Goal: Task Accomplishment & Management: Complete application form

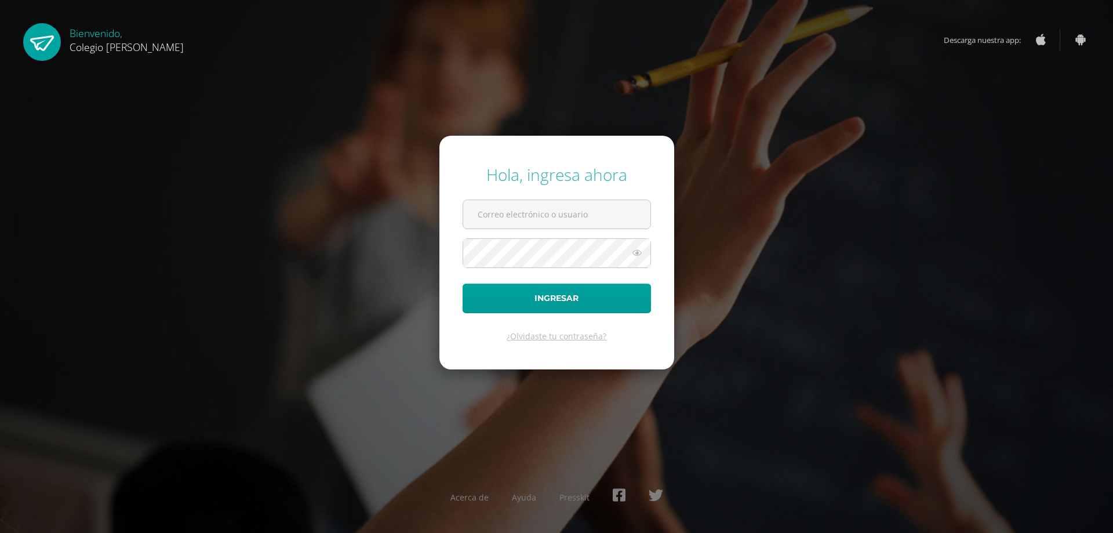
type input "[EMAIL_ADDRESS][DOMAIN_NAME]"
drag, startPoint x: 547, startPoint y: 278, endPoint x: 546, endPoint y: 307, distance: 29.0
click at [547, 278] on form "Hola, ingresa ahora [EMAIL_ADDRESS][DOMAIN_NAME] Ingresar ¿Olvidaste tu contras…" at bounding box center [556, 252] width 235 height 233
click at [540, 300] on button "Ingresar" at bounding box center [557, 298] width 188 height 30
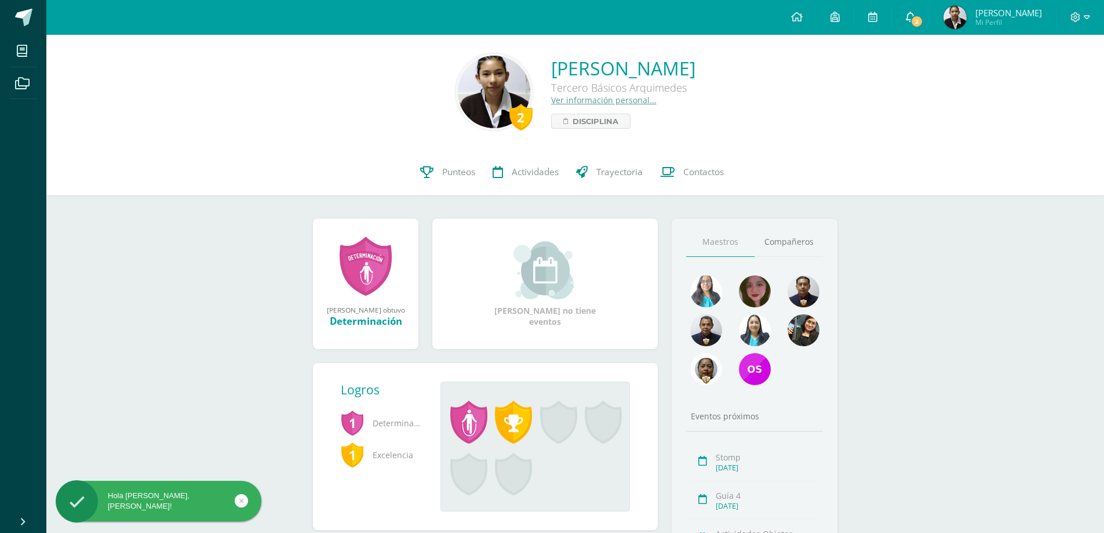
click at [924, 16] on span "2" at bounding box center [917, 21] width 13 height 13
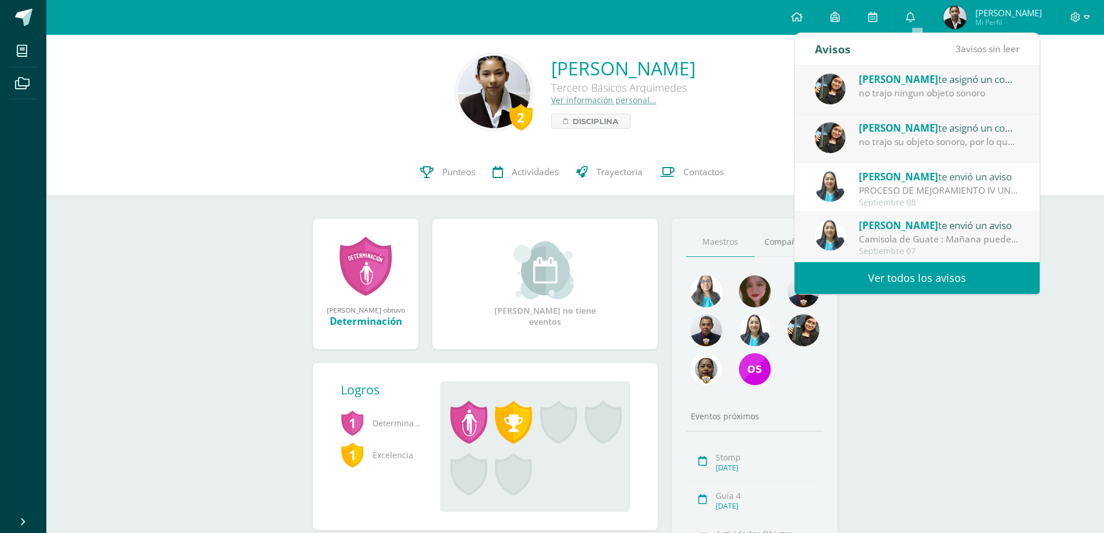
click at [937, 147] on div "no trajo su objeto sonoro, por lo que no fue posible realizar la actividad" at bounding box center [939, 141] width 161 height 13
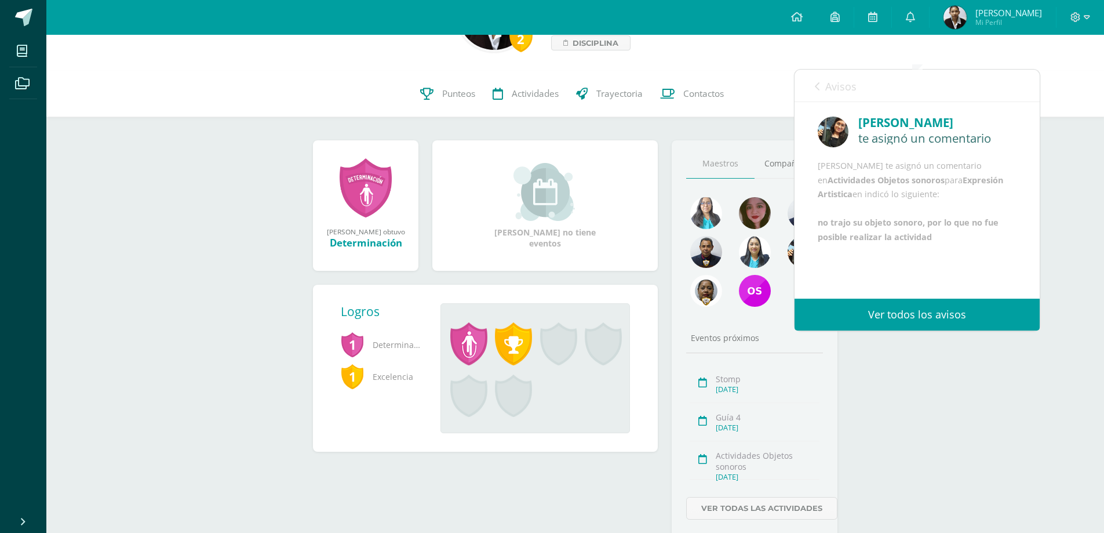
scroll to position [58, 0]
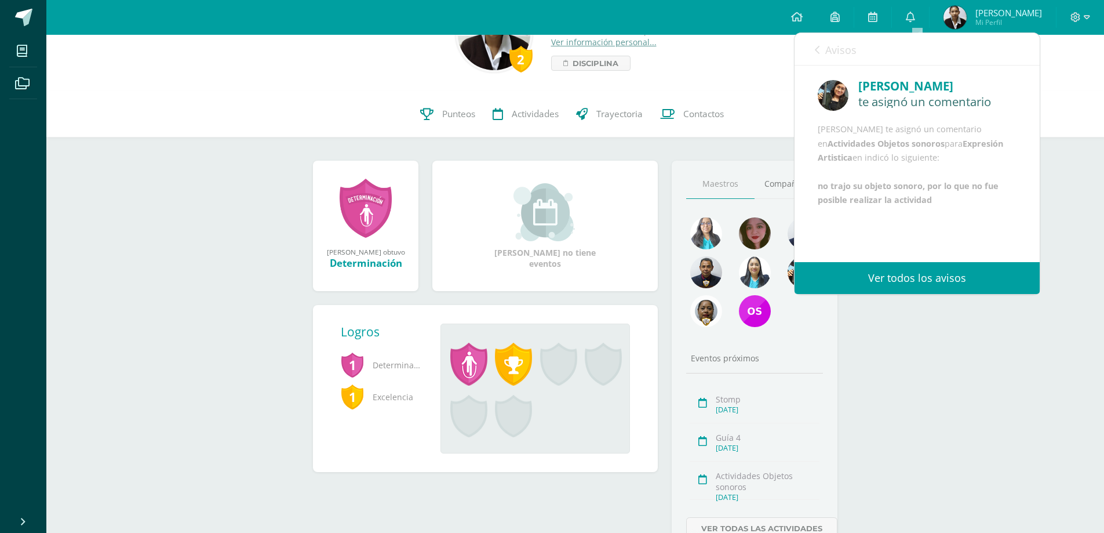
click at [817, 48] on icon at bounding box center [817, 49] width 5 height 9
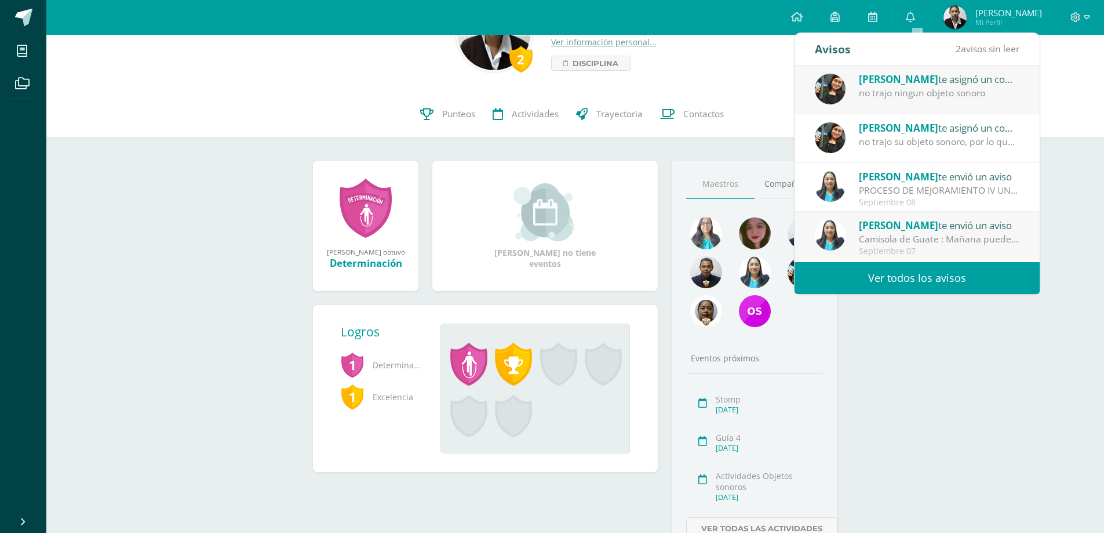
click at [882, 85] on span "Amy Martinez" at bounding box center [898, 78] width 79 height 13
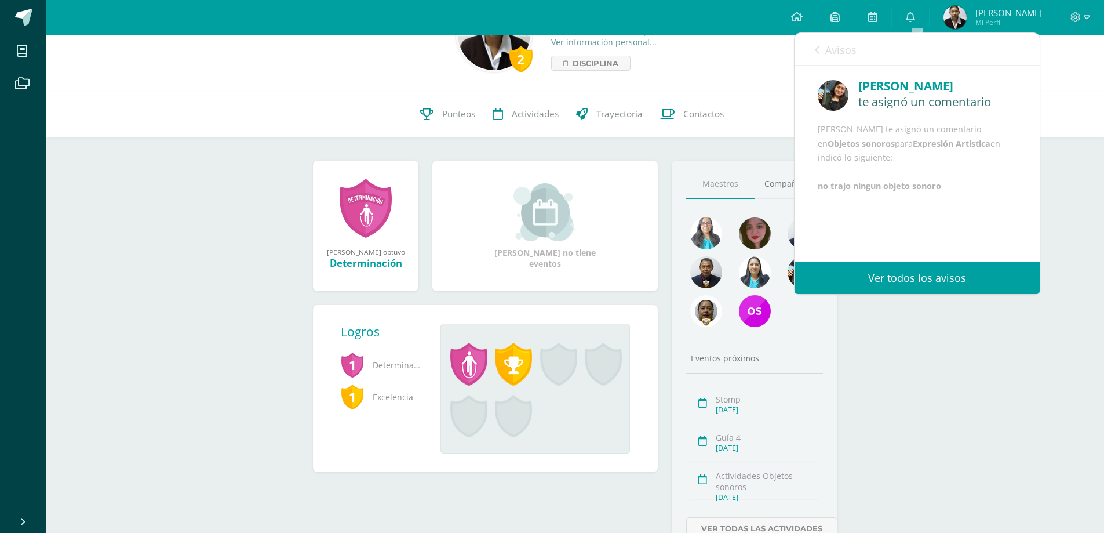
click at [821, 45] on link "Avisos" at bounding box center [836, 49] width 42 height 33
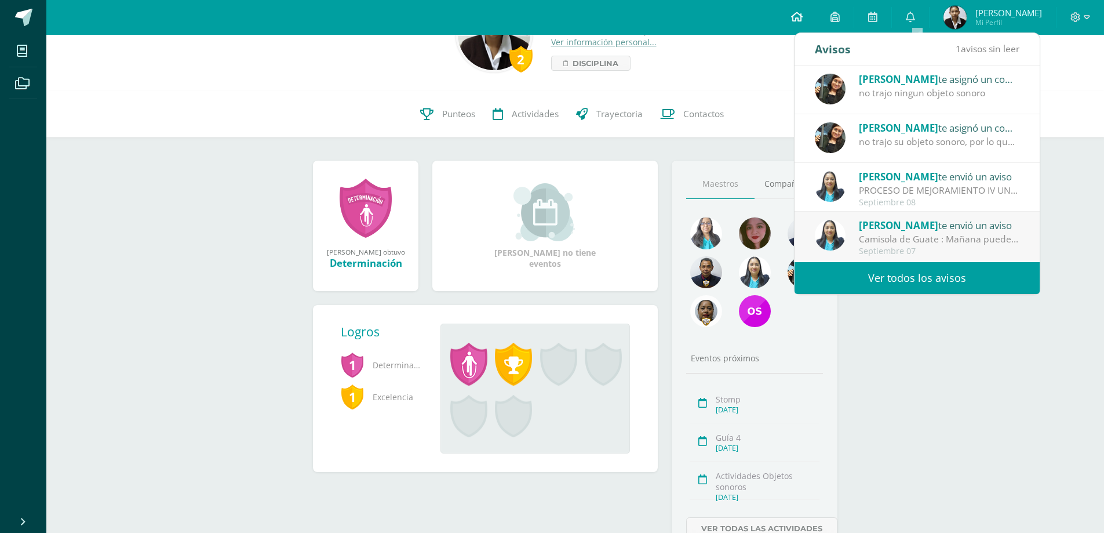
click at [803, 19] on icon at bounding box center [797, 17] width 12 height 10
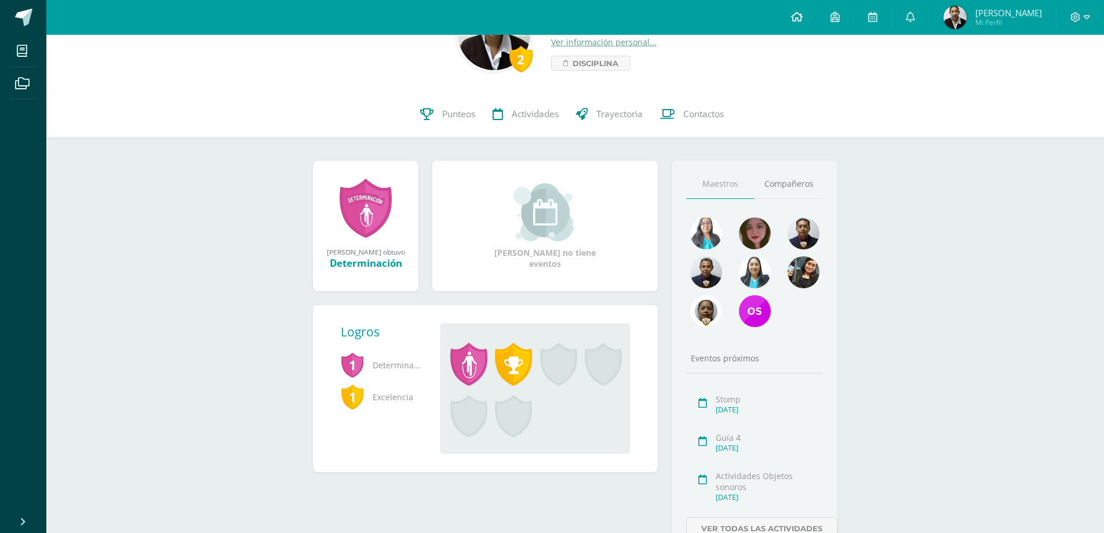
click at [803, 19] on icon at bounding box center [797, 17] width 12 height 10
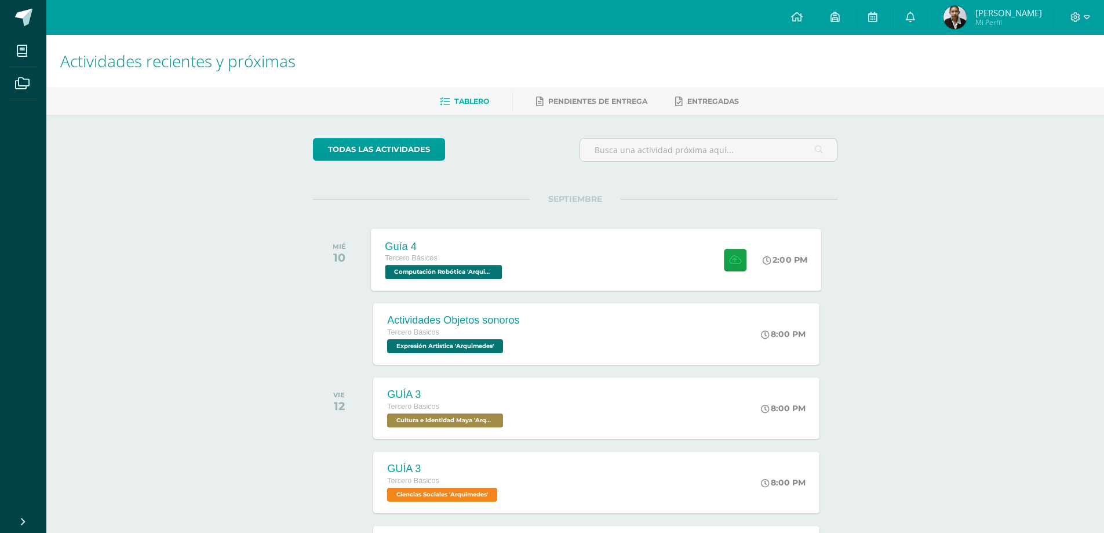
click at [587, 244] on div "Guía 4 Tercero Básicos Computación Robótica 'Arquimedes' 2:00 PM Guía 4 Computa…" at bounding box center [597, 259] width 450 height 62
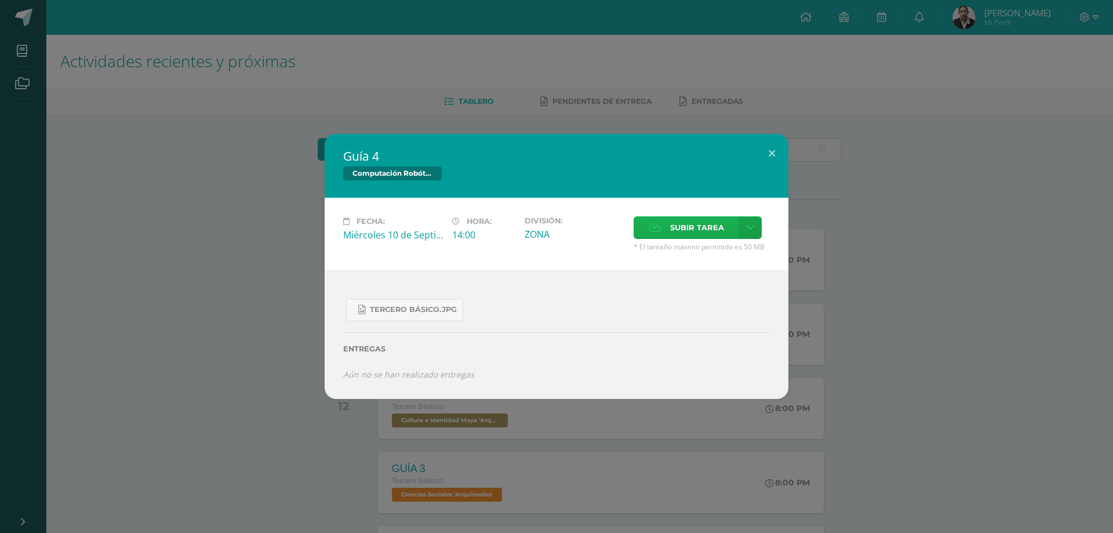
click at [682, 221] on span "Subir tarea" at bounding box center [697, 227] width 54 height 21
click at [0, 0] on input "Subir tarea" at bounding box center [0, 0] width 0 height 0
click at [403, 317] on link "Tercero Básico.jpg" at bounding box center [404, 310] width 117 height 23
